Goal: Navigation & Orientation: Find specific page/section

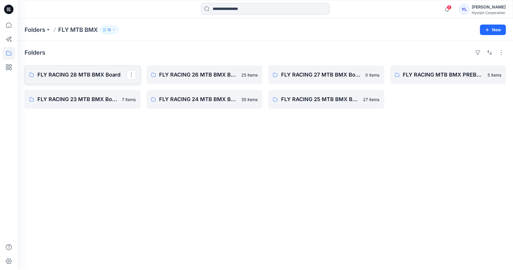
click at [83, 75] on p "FLY RACING 28 MTB BMX Board" at bounding box center [81, 75] width 89 height 8
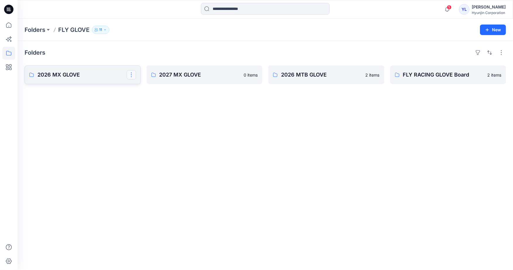
click at [131, 75] on button "button" at bounding box center [131, 74] width 9 height 9
click at [228, 124] on div "Folders 2026 MX GLOVE Edit Delete Folder 2027 MX GLOVE 0 items 2026 MTB GLOVE 2…" at bounding box center [265, 155] width 495 height 229
click at [64, 76] on p "2026 MX GLOVE" at bounding box center [81, 75] width 89 height 8
click at [431, 73] on p "FLY RACING GLOVE Board" at bounding box center [447, 75] width 89 height 8
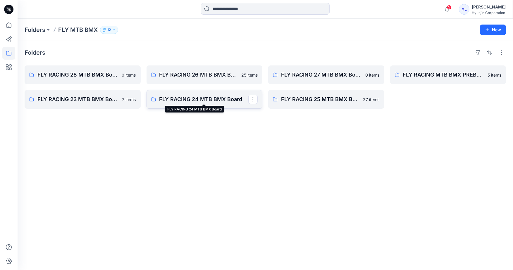
click at [210, 97] on p "FLY RACING 24 MTB BMX Board" at bounding box center [203, 99] width 89 height 8
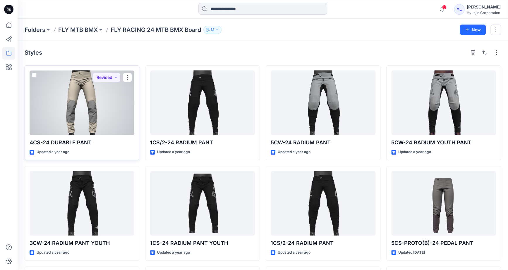
click at [76, 101] on div at bounding box center [82, 102] width 105 height 65
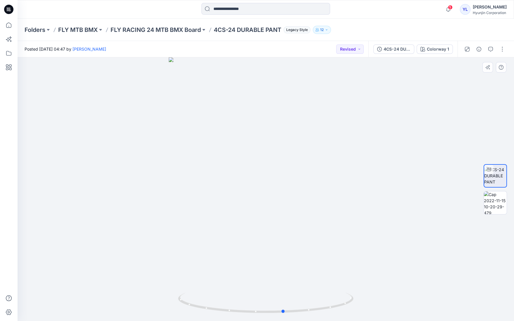
drag, startPoint x: 318, startPoint y: 199, endPoint x: 161, endPoint y: 202, distance: 157.4
click at [161, 202] on div at bounding box center [266, 189] width 497 height 264
click at [492, 208] on img at bounding box center [495, 202] width 23 height 23
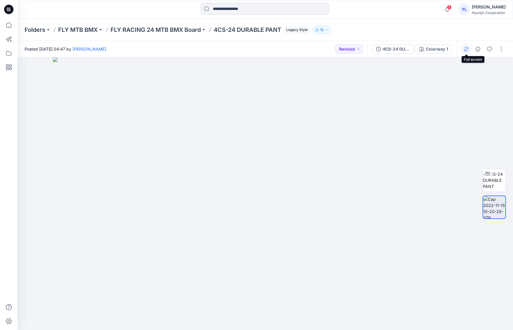
click at [466, 47] on icon "button" at bounding box center [466, 49] width 5 height 5
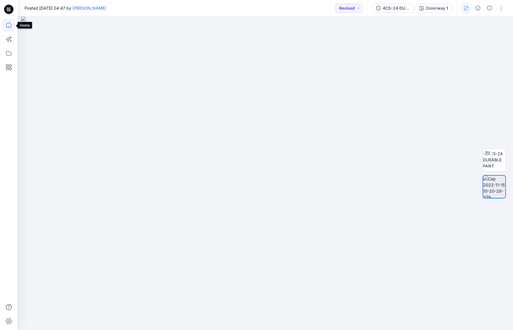
click at [9, 25] on icon at bounding box center [8, 25] width 13 height 13
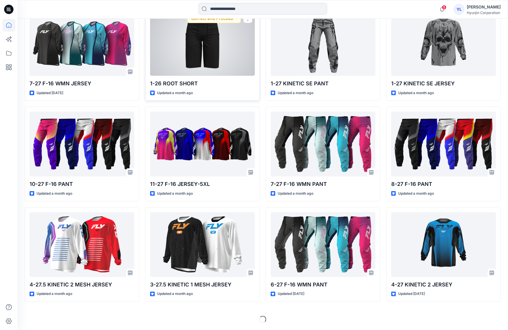
scroll to position [182, 0]
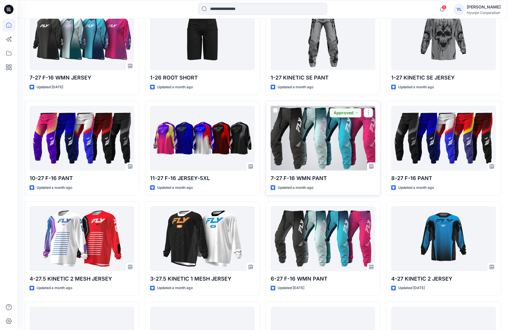
click at [323, 142] on div at bounding box center [323, 138] width 105 height 65
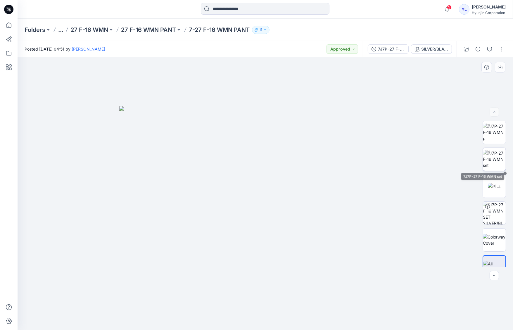
click at [488, 161] on img at bounding box center [494, 159] width 23 height 18
click at [488, 183] on img at bounding box center [494, 186] width 13 height 6
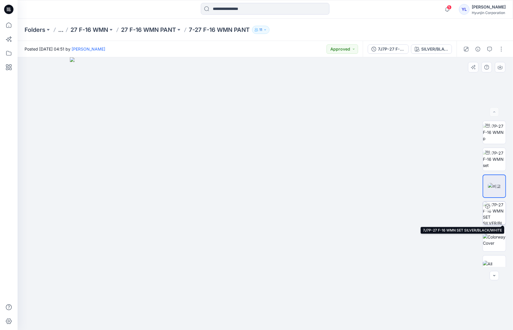
click at [498, 219] on img at bounding box center [494, 213] width 23 height 23
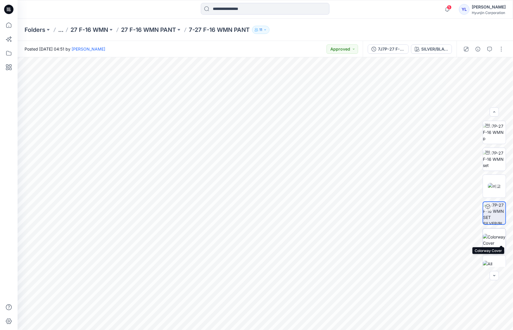
scroll to position [11, 0]
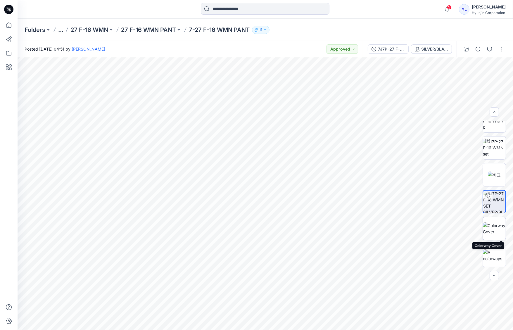
click at [492, 228] on img at bounding box center [494, 229] width 23 height 12
click at [150, 30] on p "27 F-16 WMN PANT" at bounding box center [148, 30] width 55 height 8
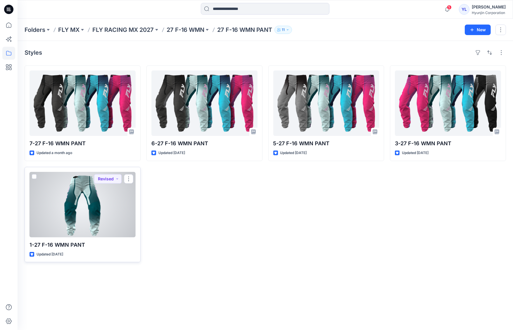
click at [86, 211] on div at bounding box center [83, 205] width 106 height 66
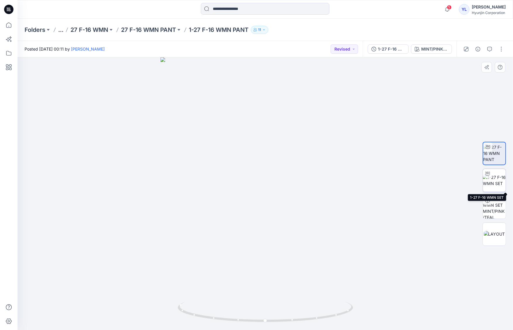
click at [497, 187] on img at bounding box center [494, 180] width 23 height 12
click at [494, 233] on img at bounding box center [494, 234] width 21 height 6
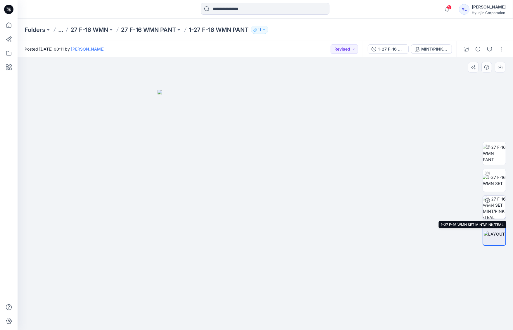
click at [495, 213] on img at bounding box center [494, 207] width 23 height 23
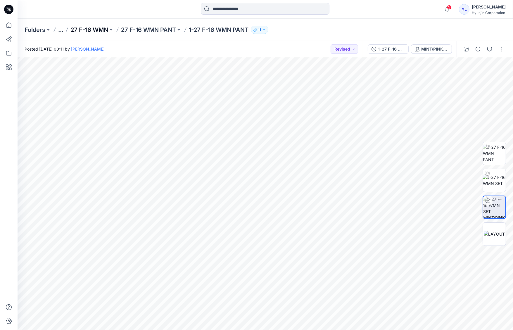
click at [83, 29] on p "27 F-16 WMN" at bounding box center [89, 30] width 38 height 8
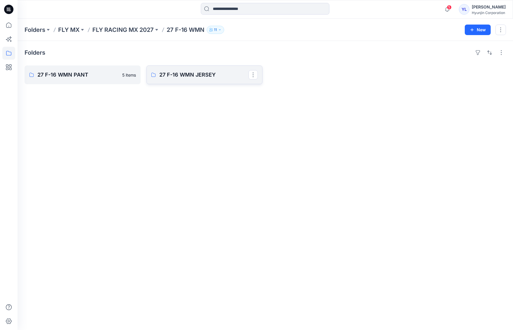
click at [189, 74] on p "27 F-16 WMN JERSEY" at bounding box center [203, 75] width 89 height 8
